Goal: Check status: Check status

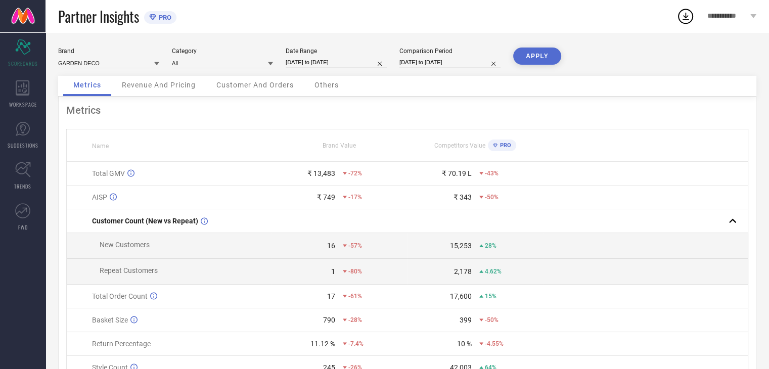
select select "8"
select select "2025"
select select "9"
select select "2025"
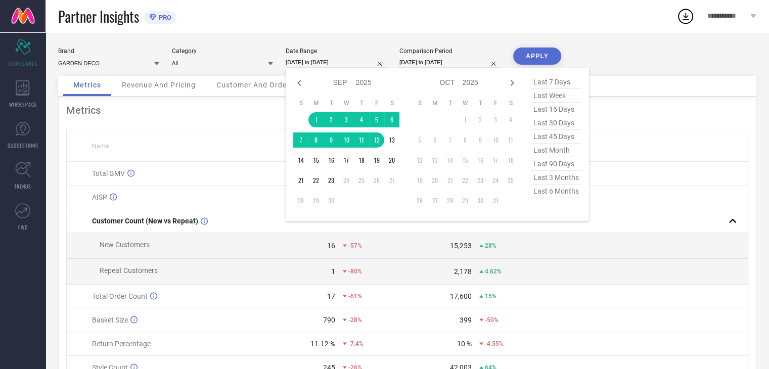
click at [317, 63] on input "[DATE] to [DATE]" at bounding box center [336, 62] width 101 height 11
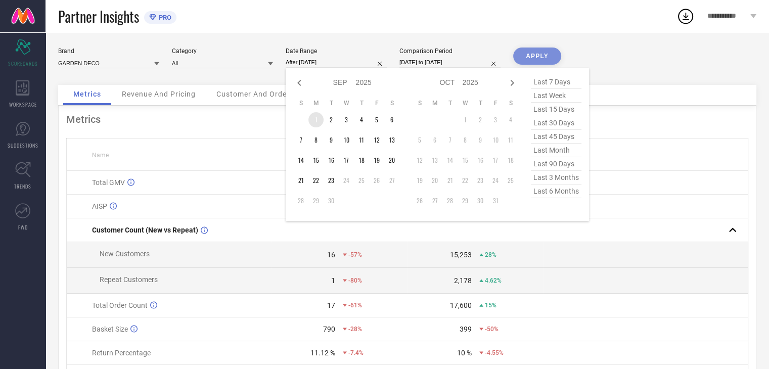
click at [318, 116] on td "1" at bounding box center [315, 119] width 15 height 15
type input "[DATE] to [DATE]"
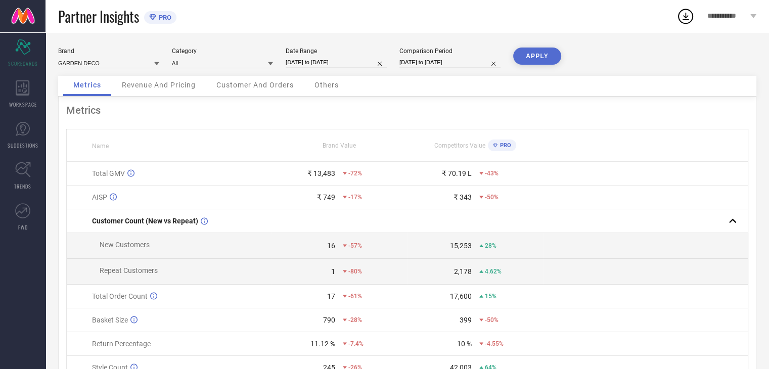
click at [538, 55] on button "APPLY" at bounding box center [537, 56] width 48 height 17
